Goal: Entertainment & Leisure: Browse casually

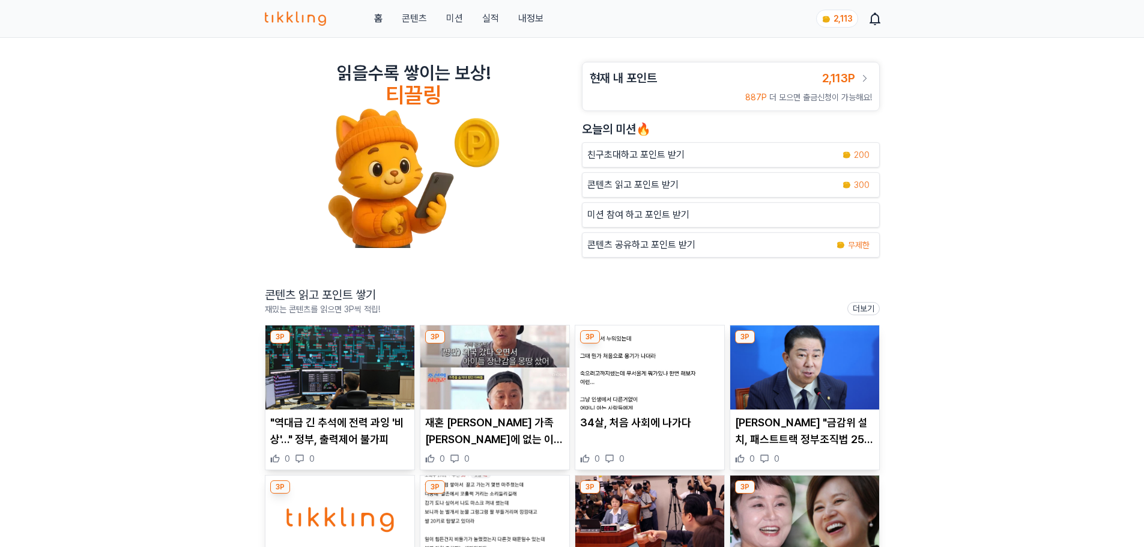
click at [342, 431] on p ""역대급 긴 추석에 전력 과잉 '비상'…" 정부, 출력제어 불가피" at bounding box center [339, 431] width 139 height 34
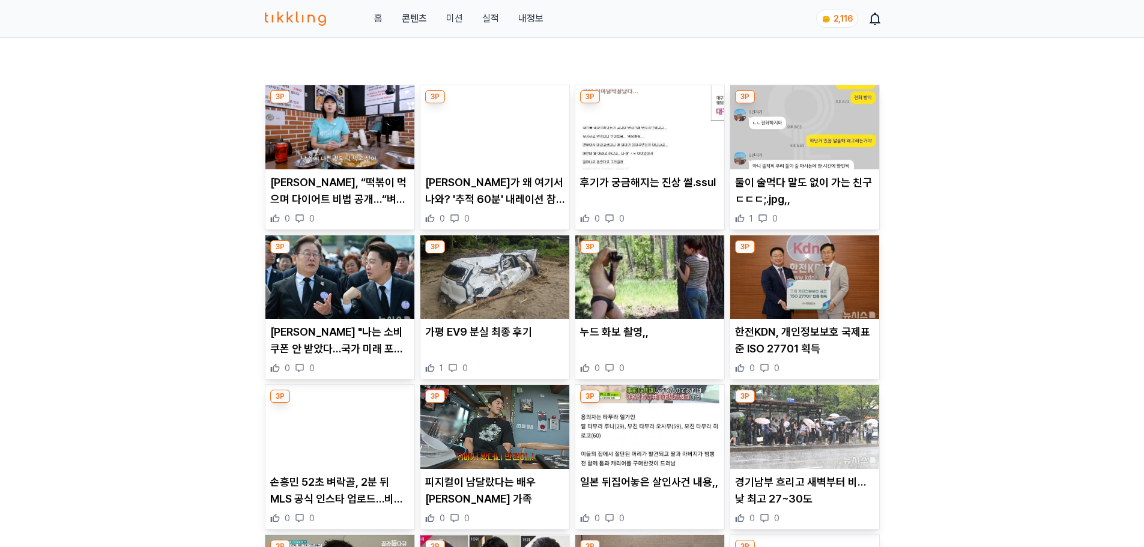
scroll to position [420, 0]
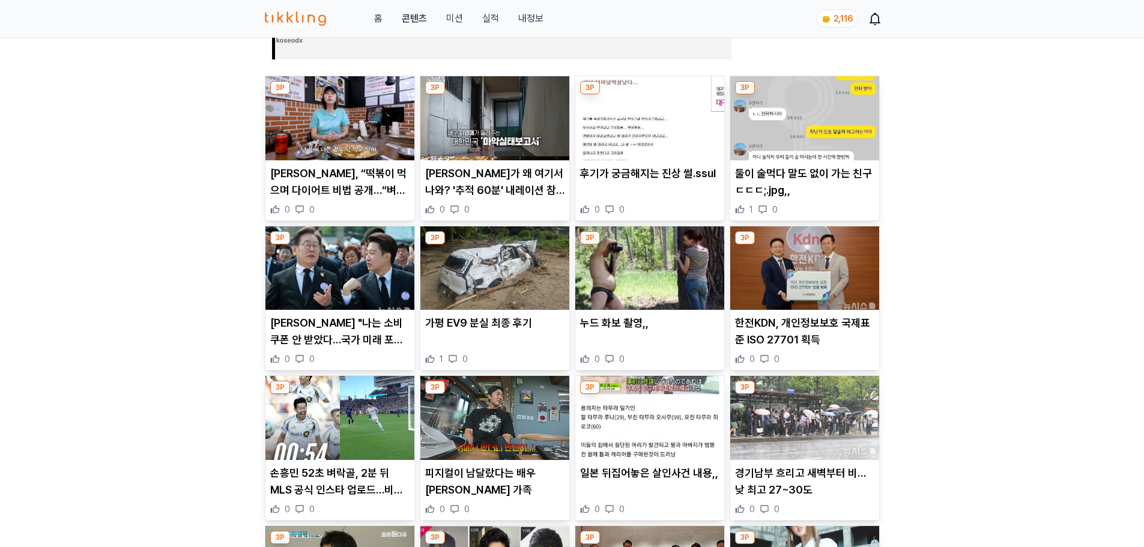
click at [341, 188] on p "김남주, “떡볶이 먹으며 다이어트 비법 공개…“벼락치기 다이어트가 잘 맞아”" at bounding box center [339, 182] width 139 height 34
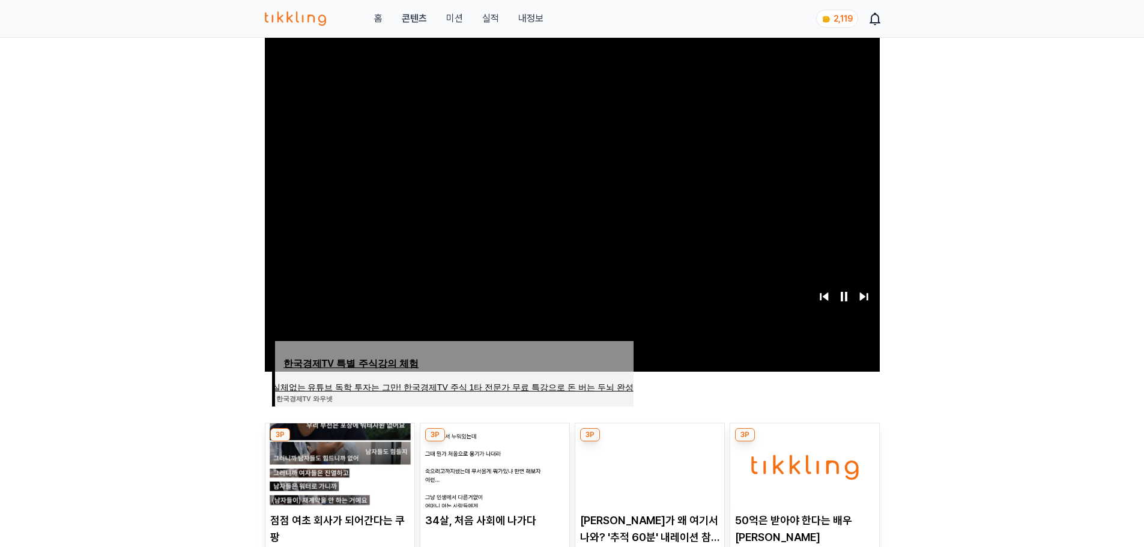
scroll to position [180, 0]
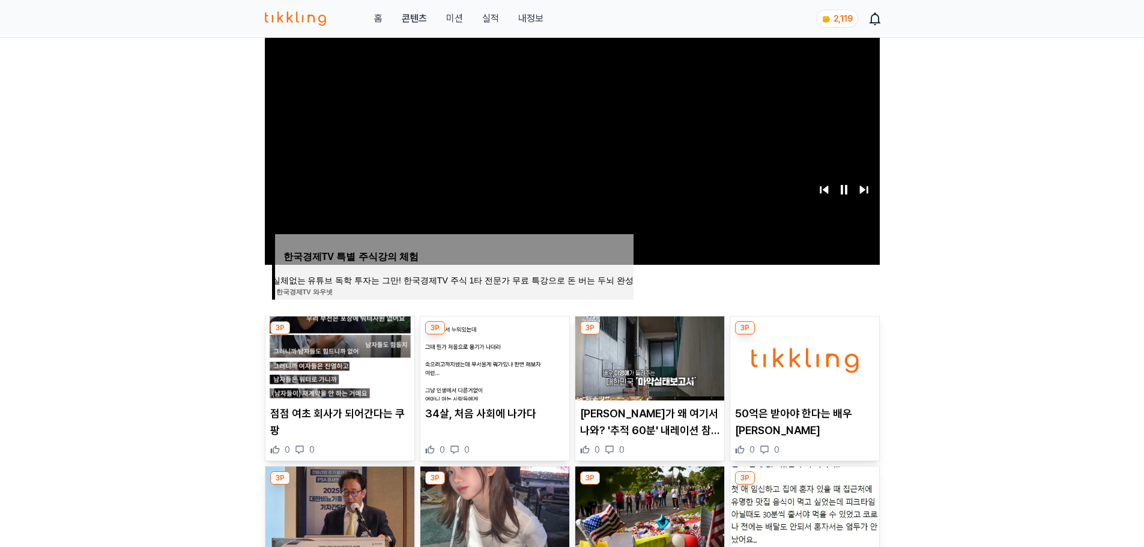
click at [484, 407] on p "34살, 처음 사회에 나가다" at bounding box center [494, 413] width 139 height 17
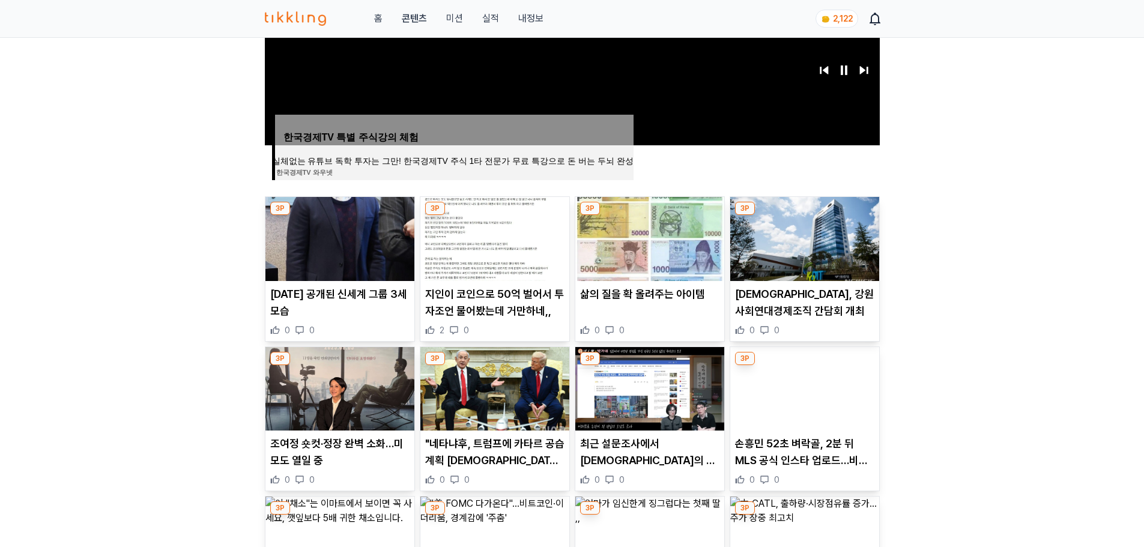
scroll to position [300, 0]
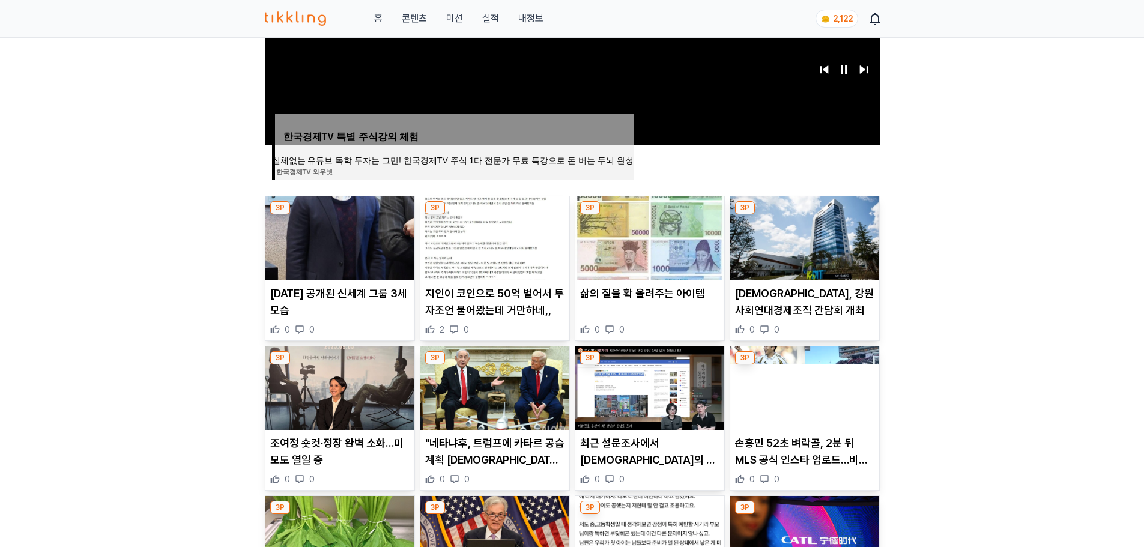
click at [320, 295] on p "2년 전 공개된 신세계 그룹 3세 모습" at bounding box center [339, 302] width 139 height 34
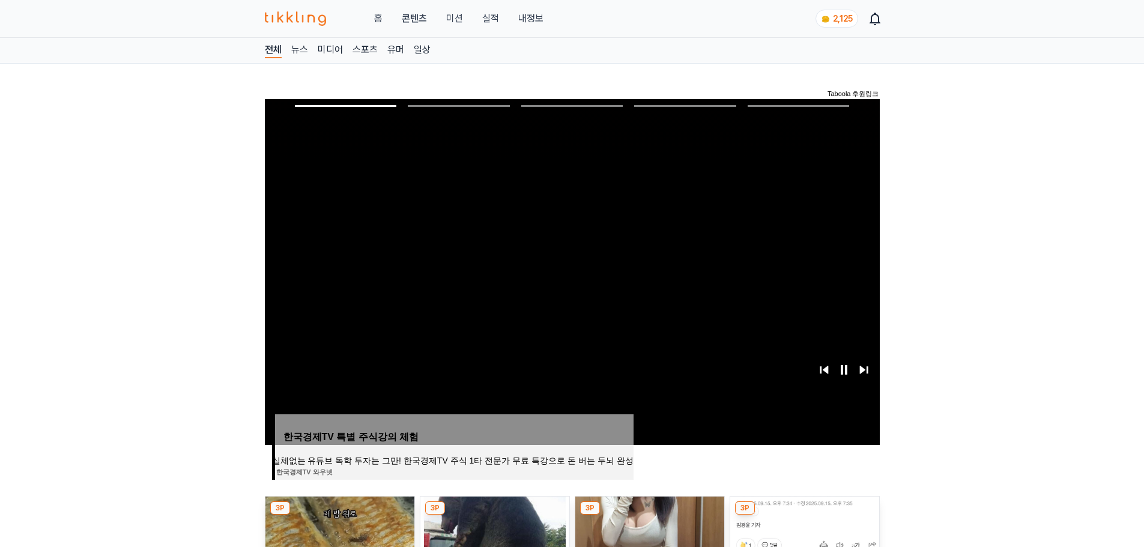
scroll to position [300, 0]
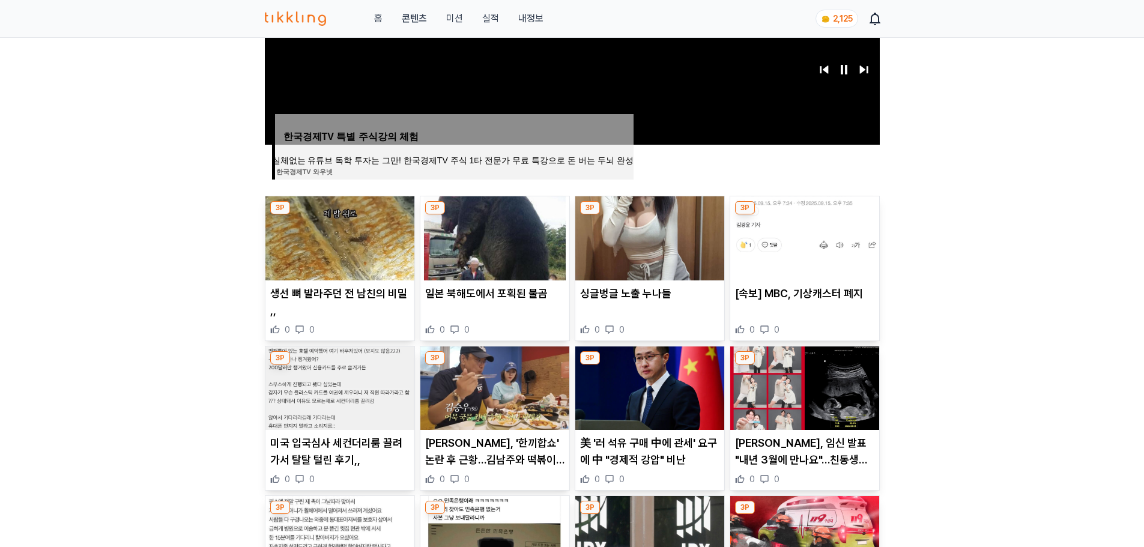
click at [778, 298] on p "[속보] MBC, 기상캐스터 폐지" at bounding box center [804, 293] width 139 height 17
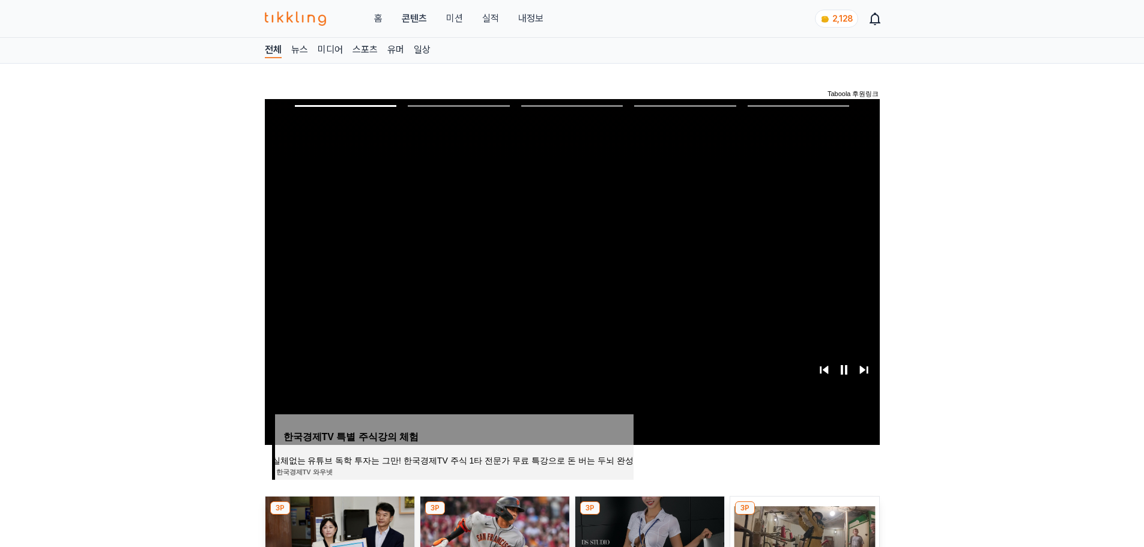
scroll to position [360, 0]
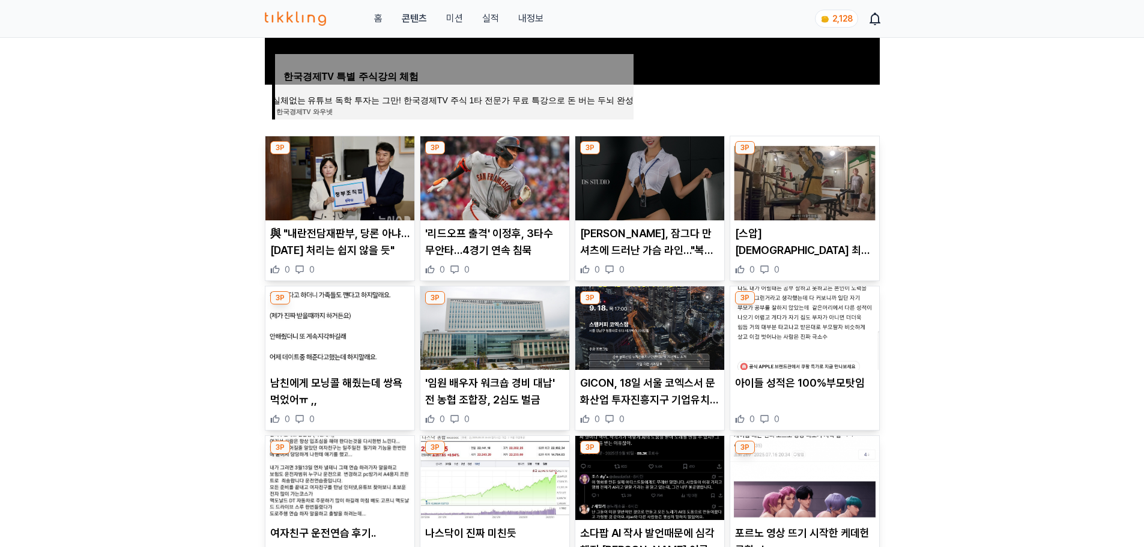
click at [344, 251] on p "與 "내란전담재판부, 당론 아냐…25일 전 처리는 쉽지 않을 듯"" at bounding box center [339, 242] width 139 height 34
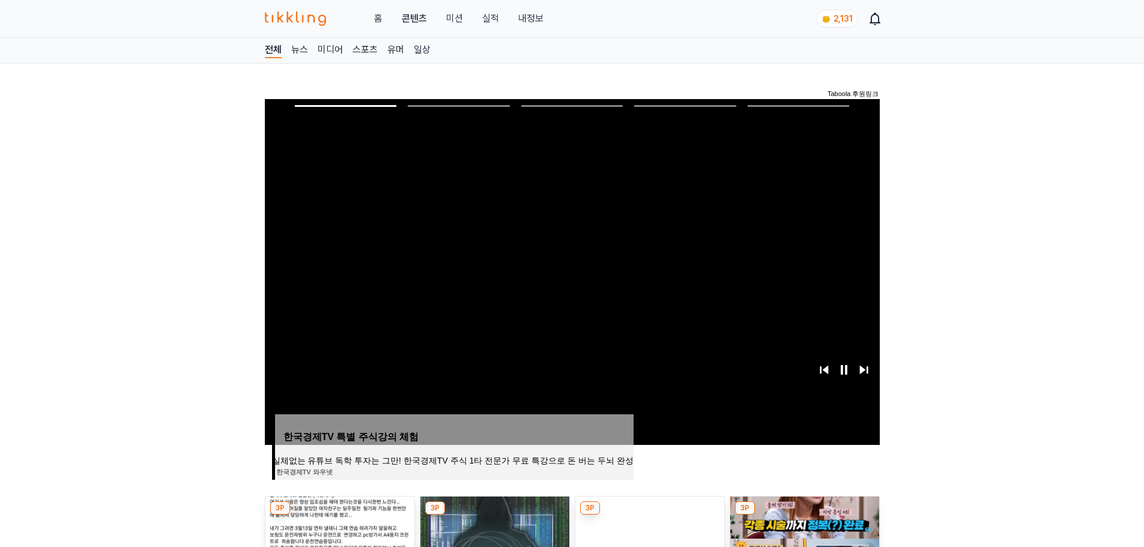
scroll to position [360, 0]
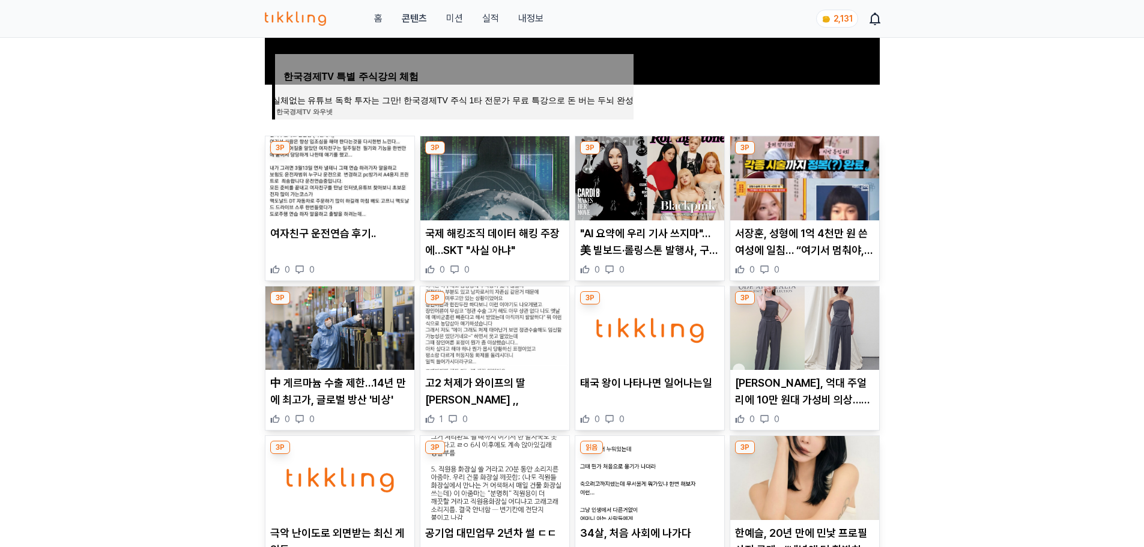
click at [629, 248] on p ""AI 요약에 우리 기사 쓰지마"…美 빌보드·롤링스톤 발행사, 구글 상대로 소송" at bounding box center [649, 242] width 139 height 34
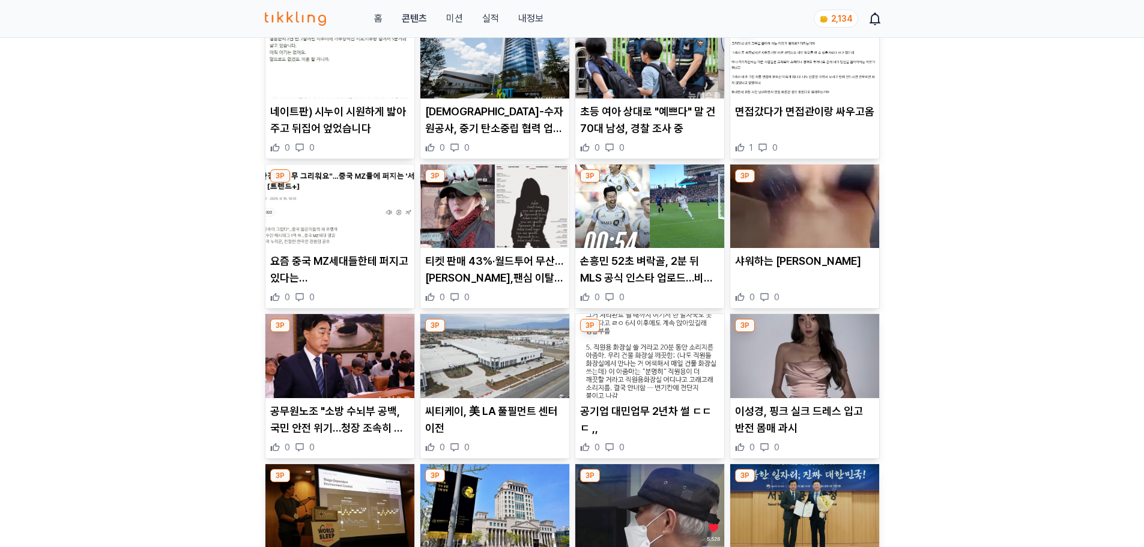
scroll to position [4681, 0]
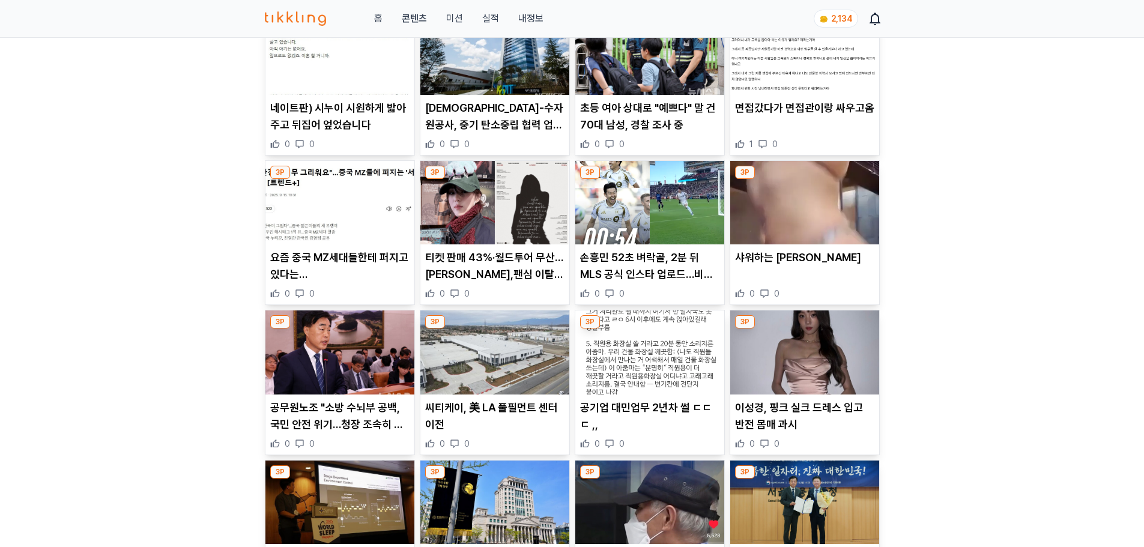
click at [641, 282] on p "손흥민 52초 벼락골, 2분 뒤 MLS 공식 인스타 업로드…비결은? "AI"" at bounding box center [649, 266] width 139 height 34
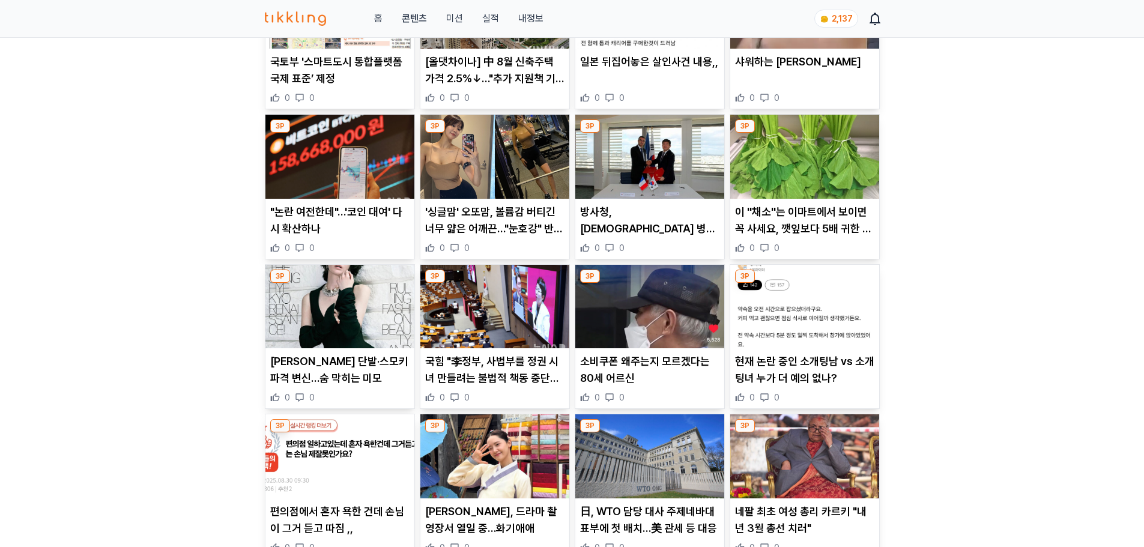
scroll to position [841, 0]
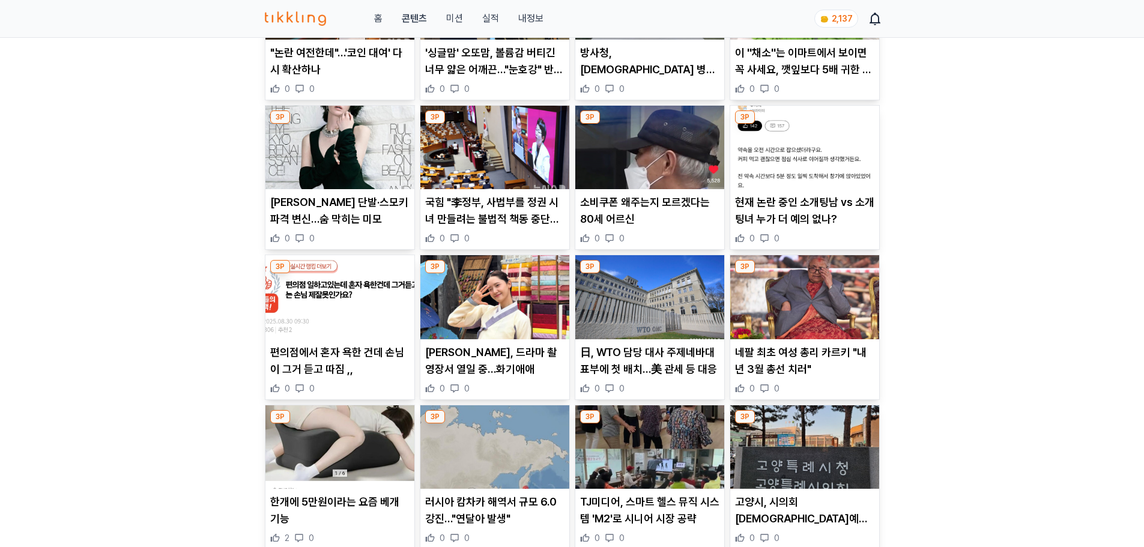
click at [486, 360] on p "윤아, 드라마 촬영장서 열일 중…화기애애" at bounding box center [494, 361] width 139 height 34
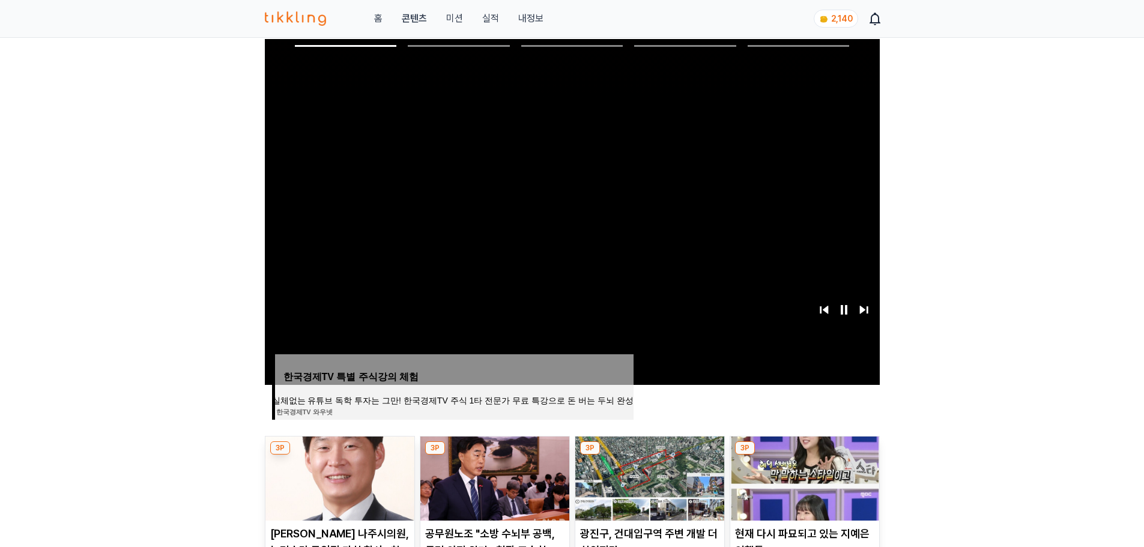
scroll to position [240, 0]
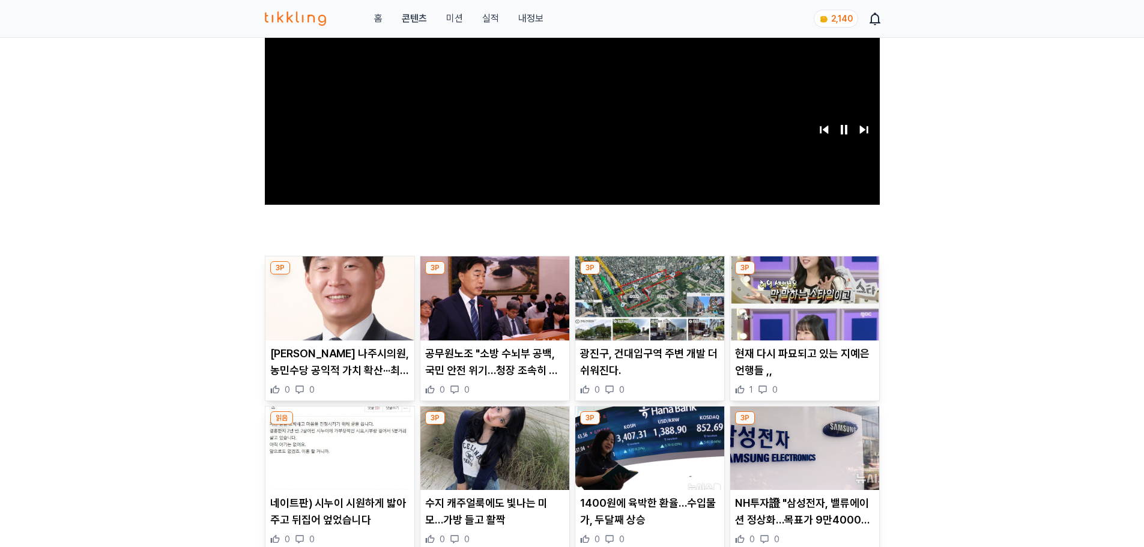
click at [524, 369] on p "공무원노조 "소방 수뇌부 공백, 국민 안전 위기…청장 조속히 임명해야"" at bounding box center [494, 362] width 139 height 34
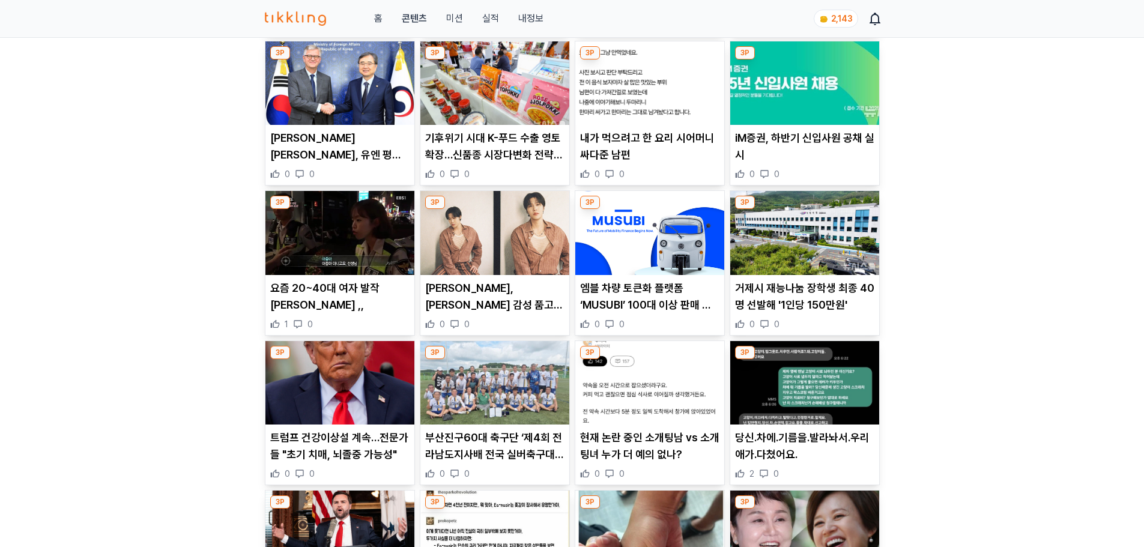
scroll to position [721, 0]
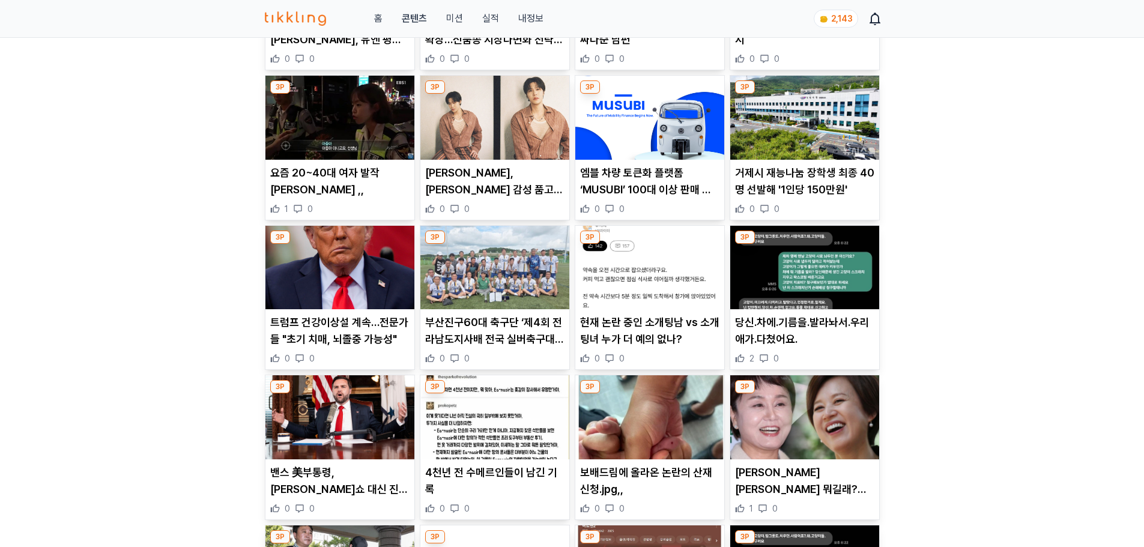
click at [483, 338] on p "부산진구60대 축구단 ‘제4회 전라남도지사배 전국 실버축구대회’ 우승 쾌거" at bounding box center [494, 331] width 139 height 34
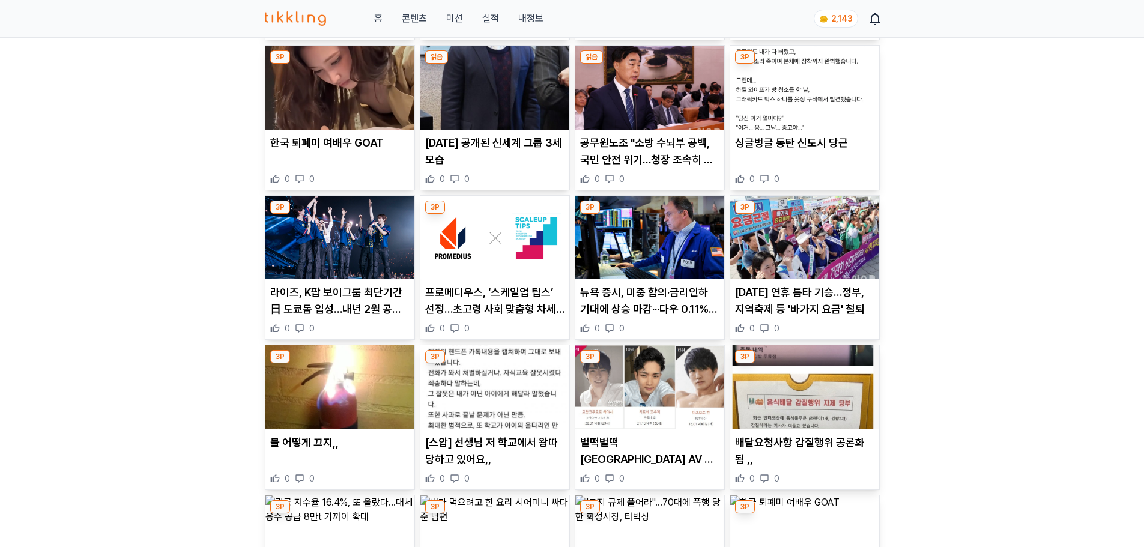
scroll to position [1369, 0]
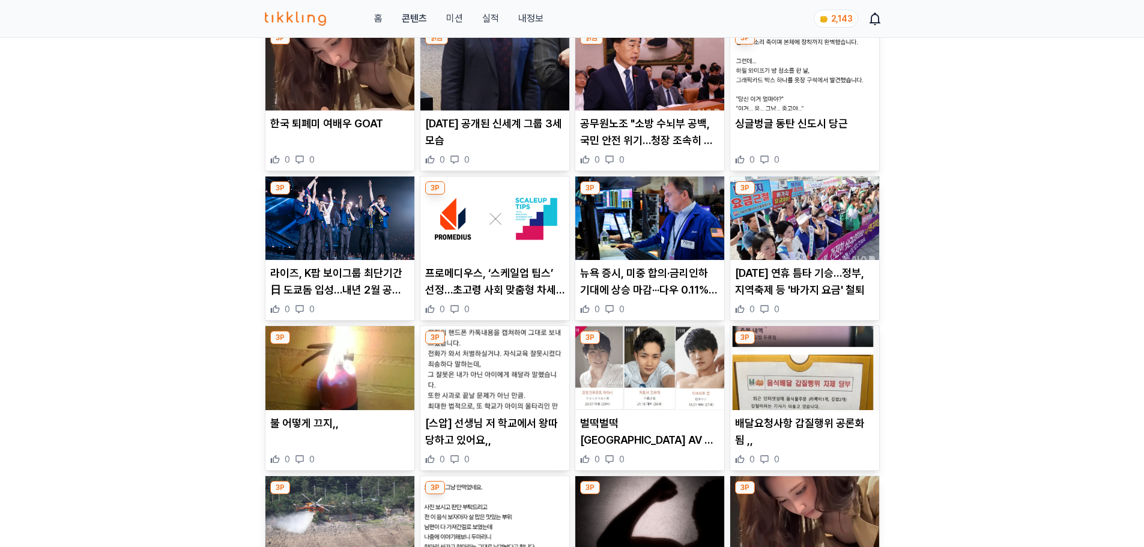
click at [643, 425] on p "벌떡벌떡 [GEOGRAPHIC_DATA] AV 남배우 연령 근황" at bounding box center [649, 432] width 139 height 34
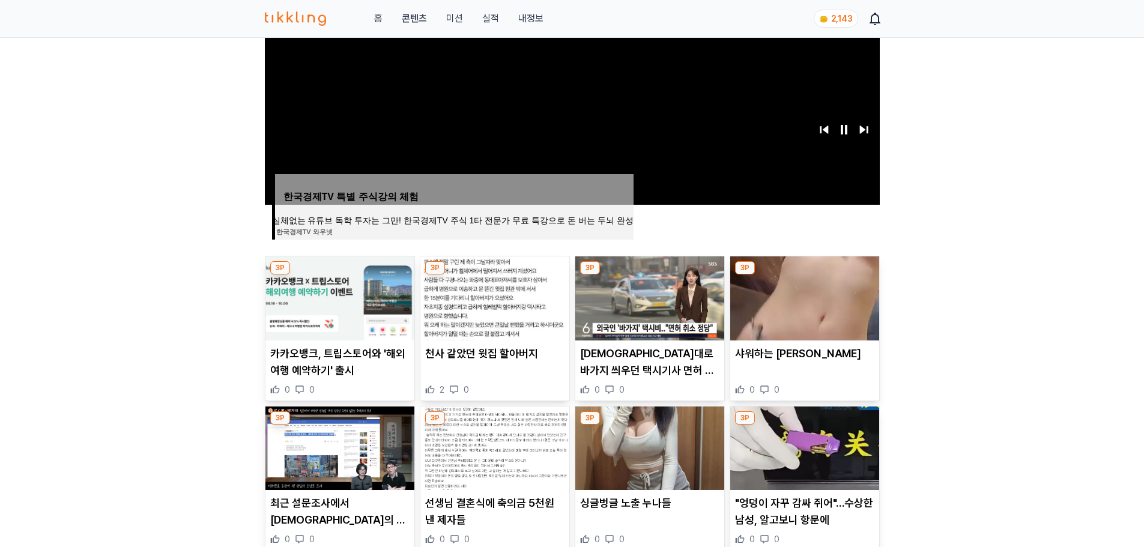
scroll to position [300, 0]
